Goal: Use online tool/utility

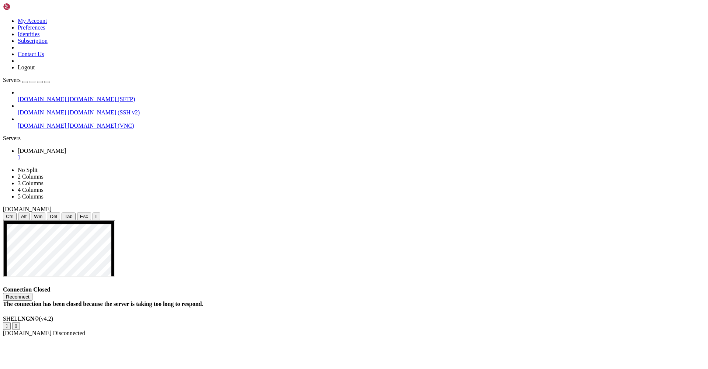
click at [32, 293] on button "Reconnect" at bounding box center [18, 297] width 30 height 8
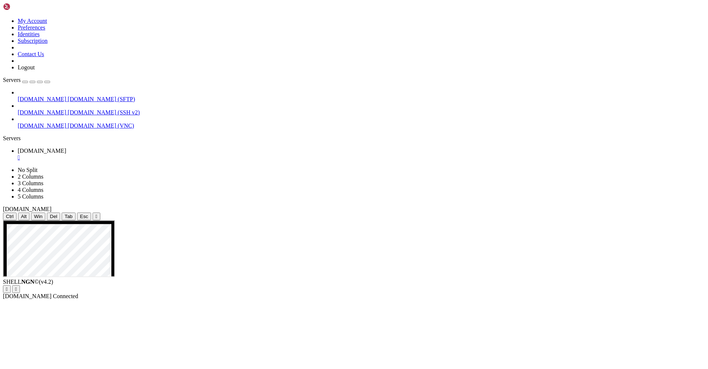
click at [97, 214] on div "" at bounding box center [97, 217] width 2 height 6
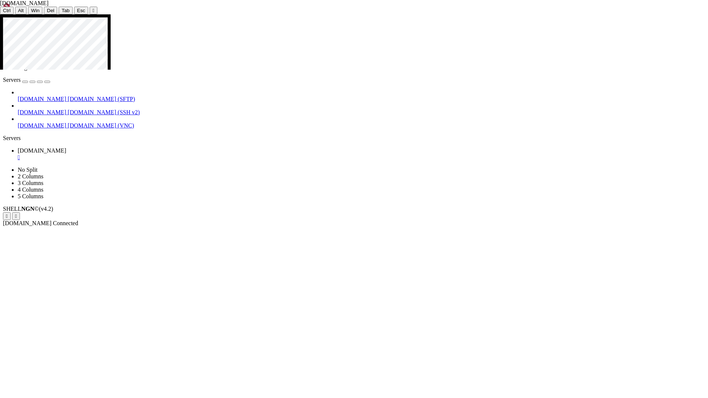
drag, startPoint x: 335, startPoint y: 207, endPoint x: 53, endPoint y: 197, distance: 281.2
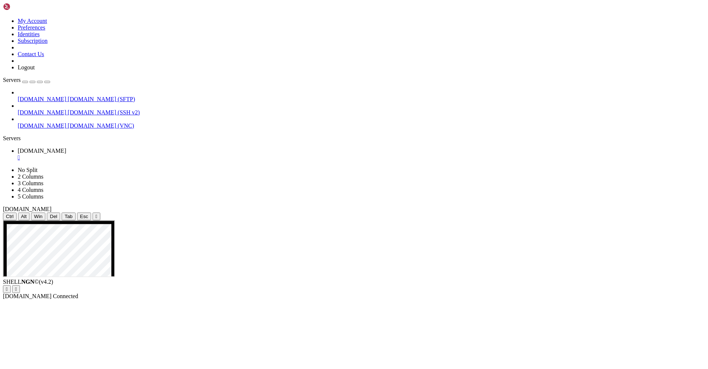
drag, startPoint x: 65, startPoint y: 373, endPoint x: 180, endPoint y: 377, distance: 115.1
